Goal: Navigation & Orientation: Find specific page/section

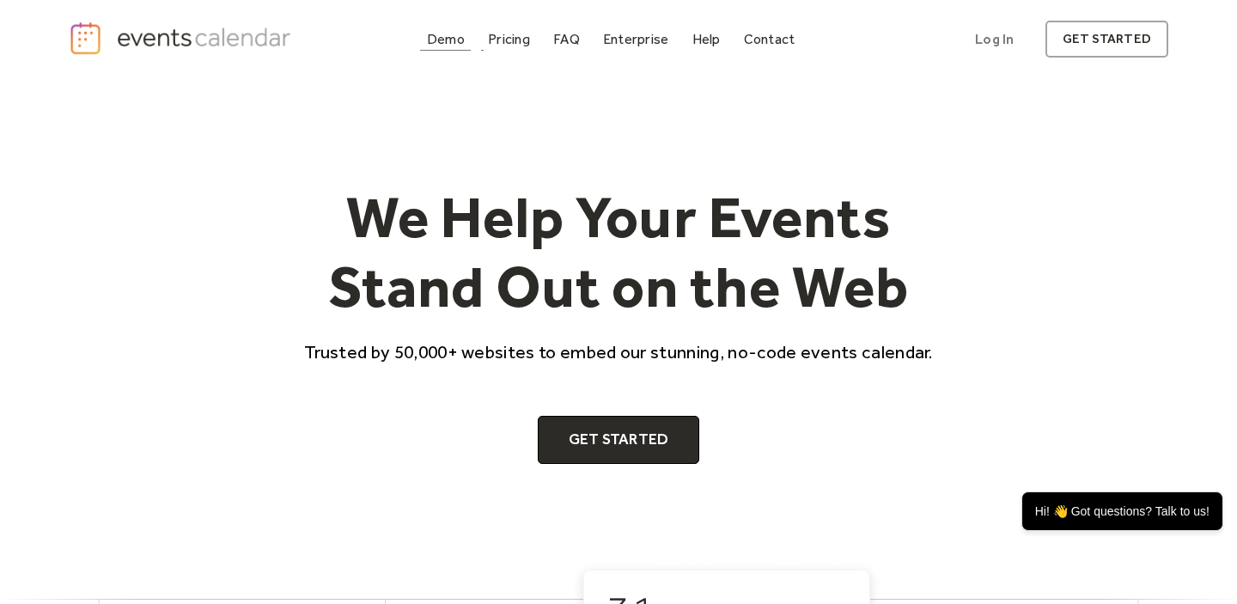
click at [465, 35] on div "Demo" at bounding box center [446, 38] width 38 height 9
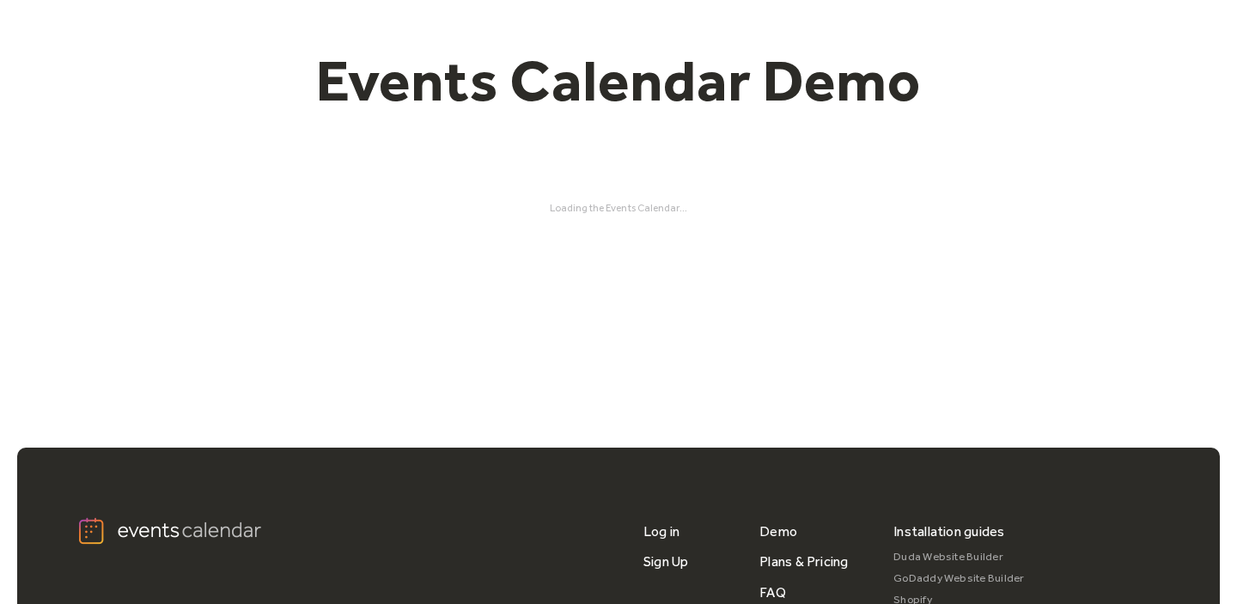
scroll to position [130, 0]
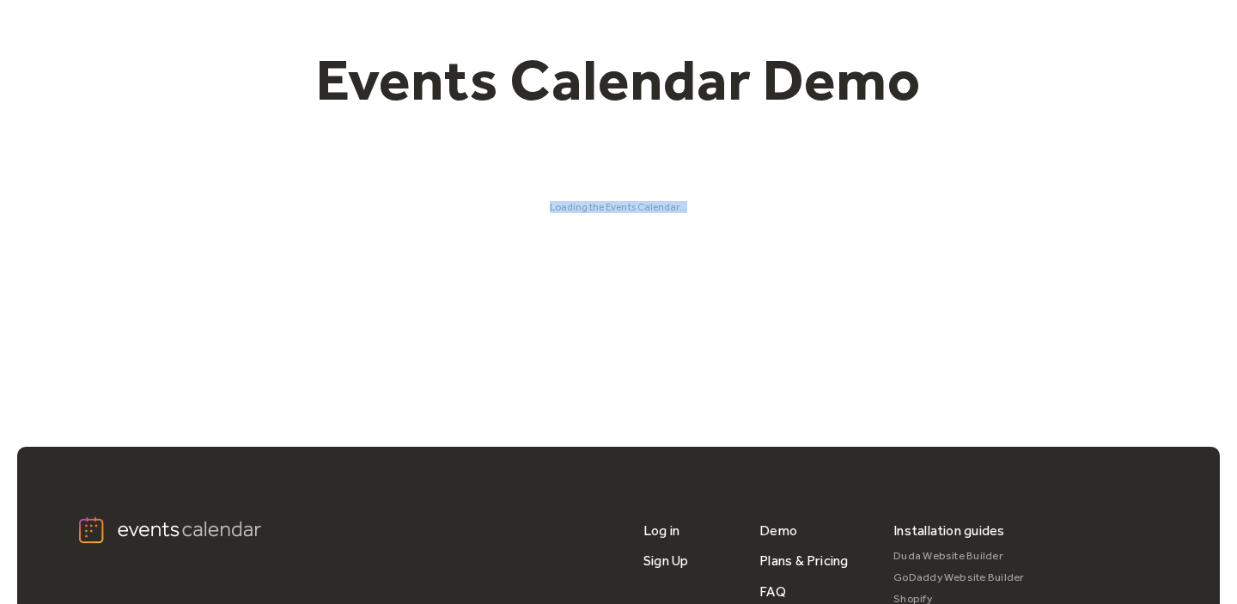
drag, startPoint x: 704, startPoint y: 222, endPoint x: 515, endPoint y: 186, distance: 192.3
click at [515, 186] on div "Events Calendar Demo Loading the Events Calendar..." at bounding box center [619, 128] width 1100 height 361
click at [530, 181] on div "Events Calendar Demo Loading the Events Calendar..." at bounding box center [619, 128] width 1100 height 361
